Goal: Information Seeking & Learning: Learn about a topic

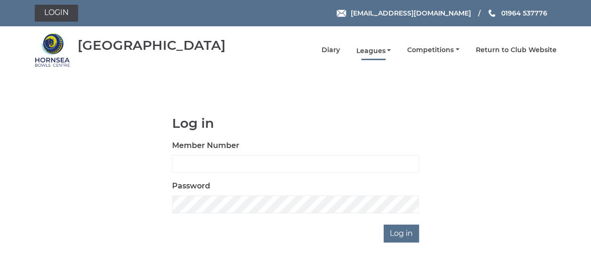
click at [380, 53] on link "Leagues" at bounding box center [373, 51] width 35 height 9
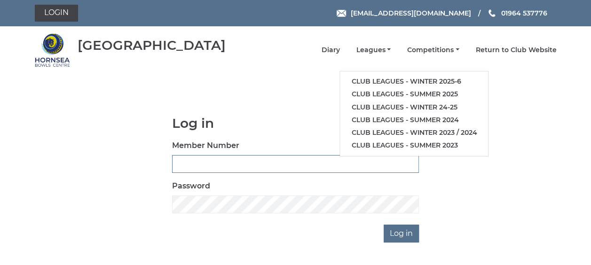
click at [186, 169] on input "Member Number" at bounding box center [295, 164] width 247 height 18
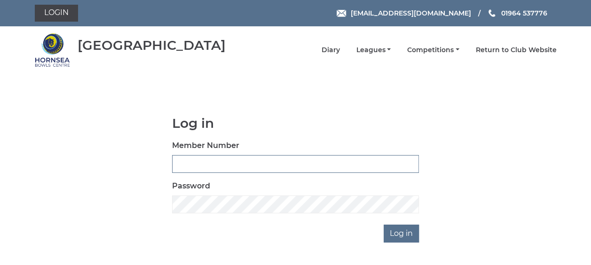
type input "0358"
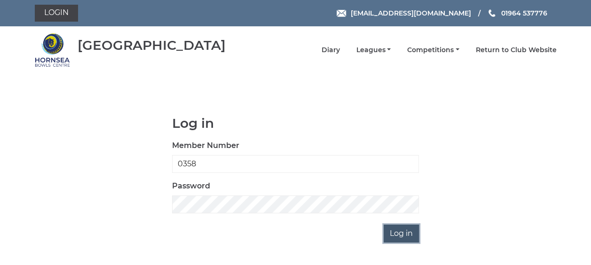
click at [397, 233] on input "Log in" at bounding box center [400, 234] width 35 height 18
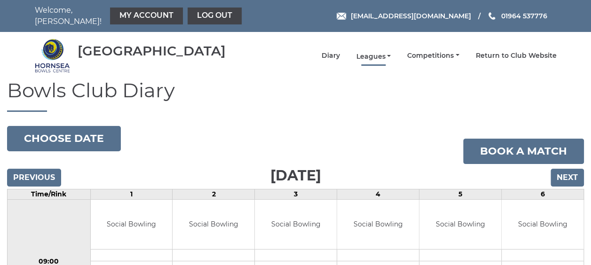
click at [372, 52] on link "Leagues" at bounding box center [373, 56] width 35 height 9
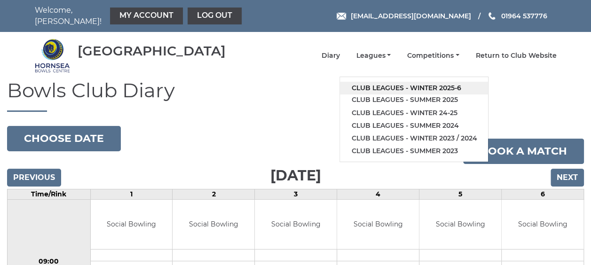
click at [381, 82] on link "Club leagues - Winter 2025-6" at bounding box center [414, 88] width 148 height 13
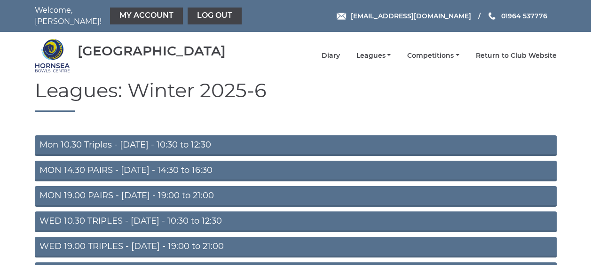
click at [180, 190] on link "MON 19.00 PAIRS - [DATE] - 19:00 to 21:00" at bounding box center [296, 196] width 522 height 21
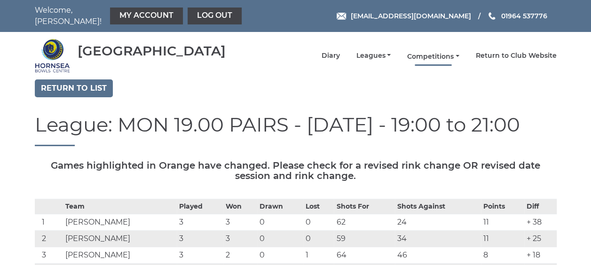
click at [429, 52] on link "Competitions" at bounding box center [433, 56] width 52 height 9
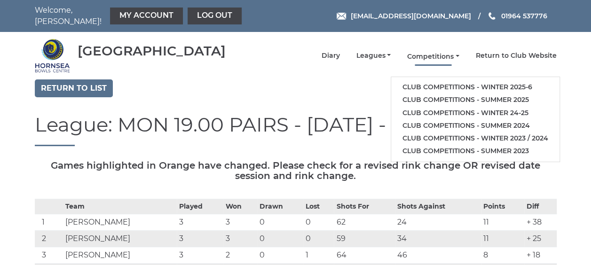
click at [429, 52] on link "Competitions" at bounding box center [433, 56] width 52 height 9
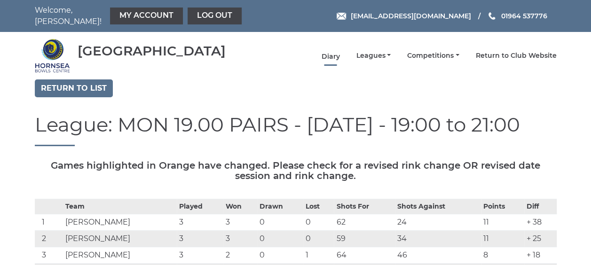
click at [334, 52] on link "Diary" at bounding box center [330, 56] width 18 height 9
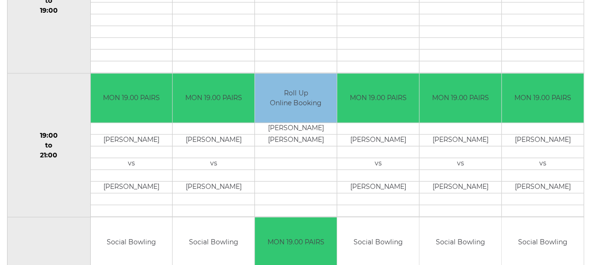
scroll to position [808, 0]
